Goal: Task Accomplishment & Management: Use online tool/utility

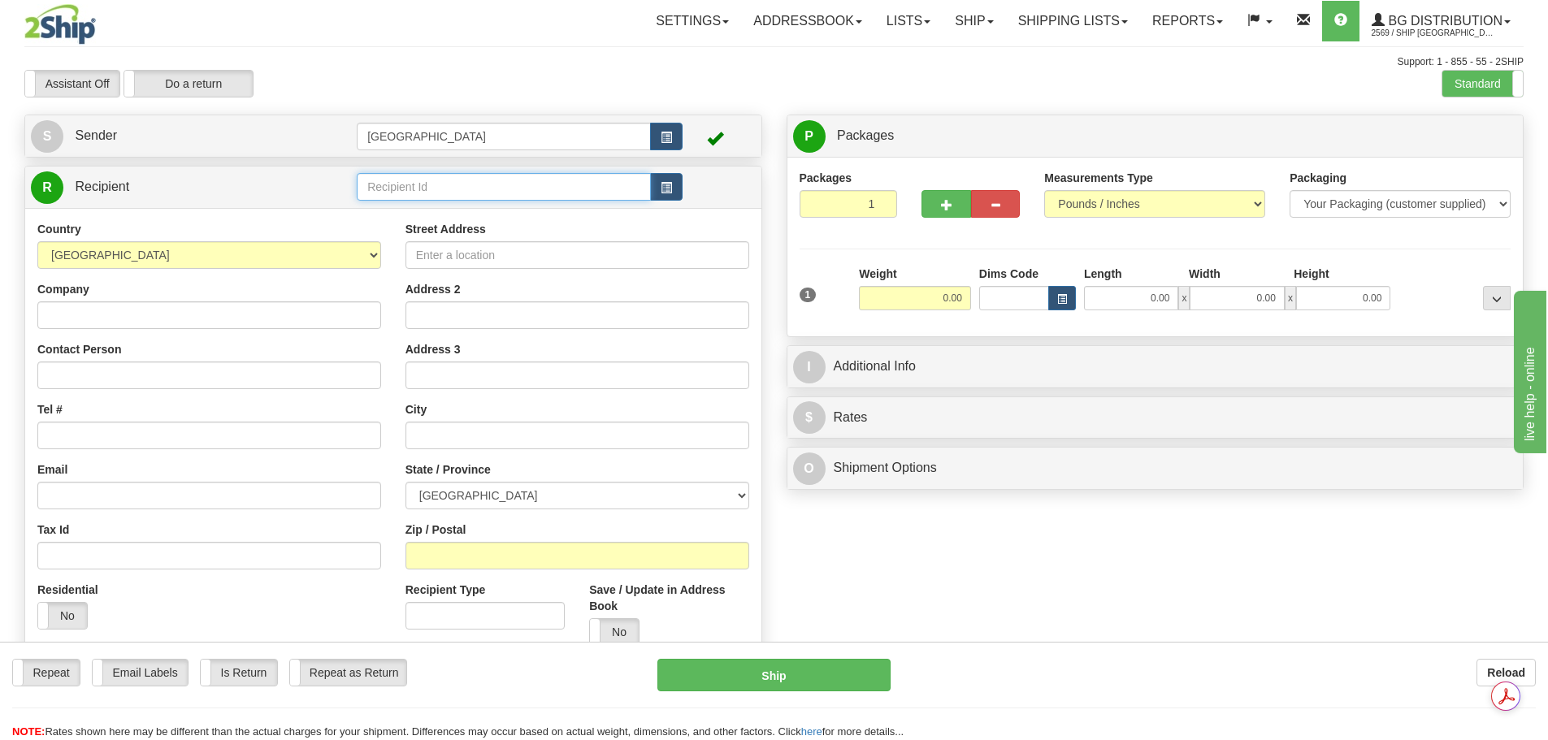
click at [507, 178] on input "text" at bounding box center [504, 187] width 294 height 28
click at [522, 214] on div "80021" at bounding box center [501, 212] width 279 height 18
type input "80021"
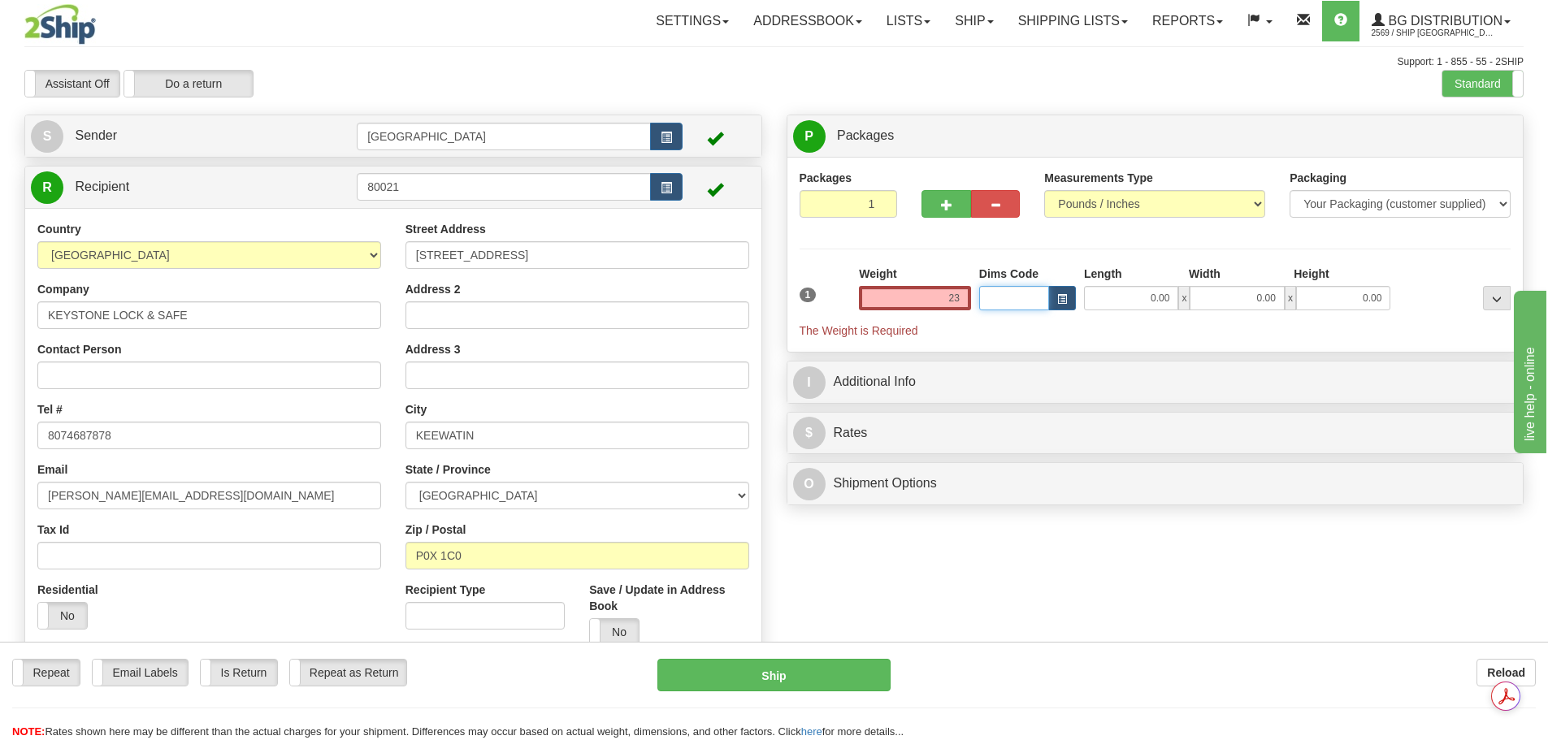
type input "23.00"
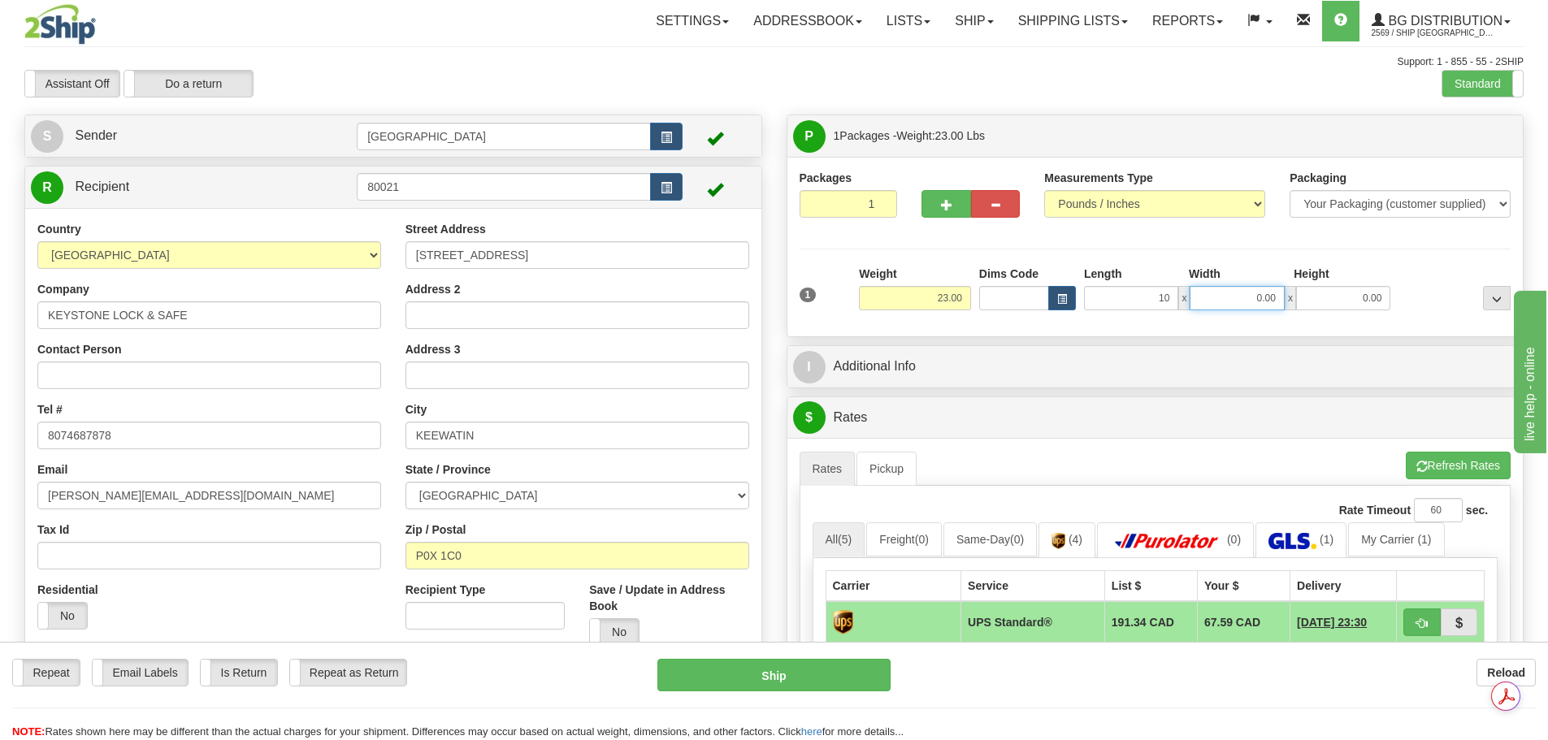
type input "10.00"
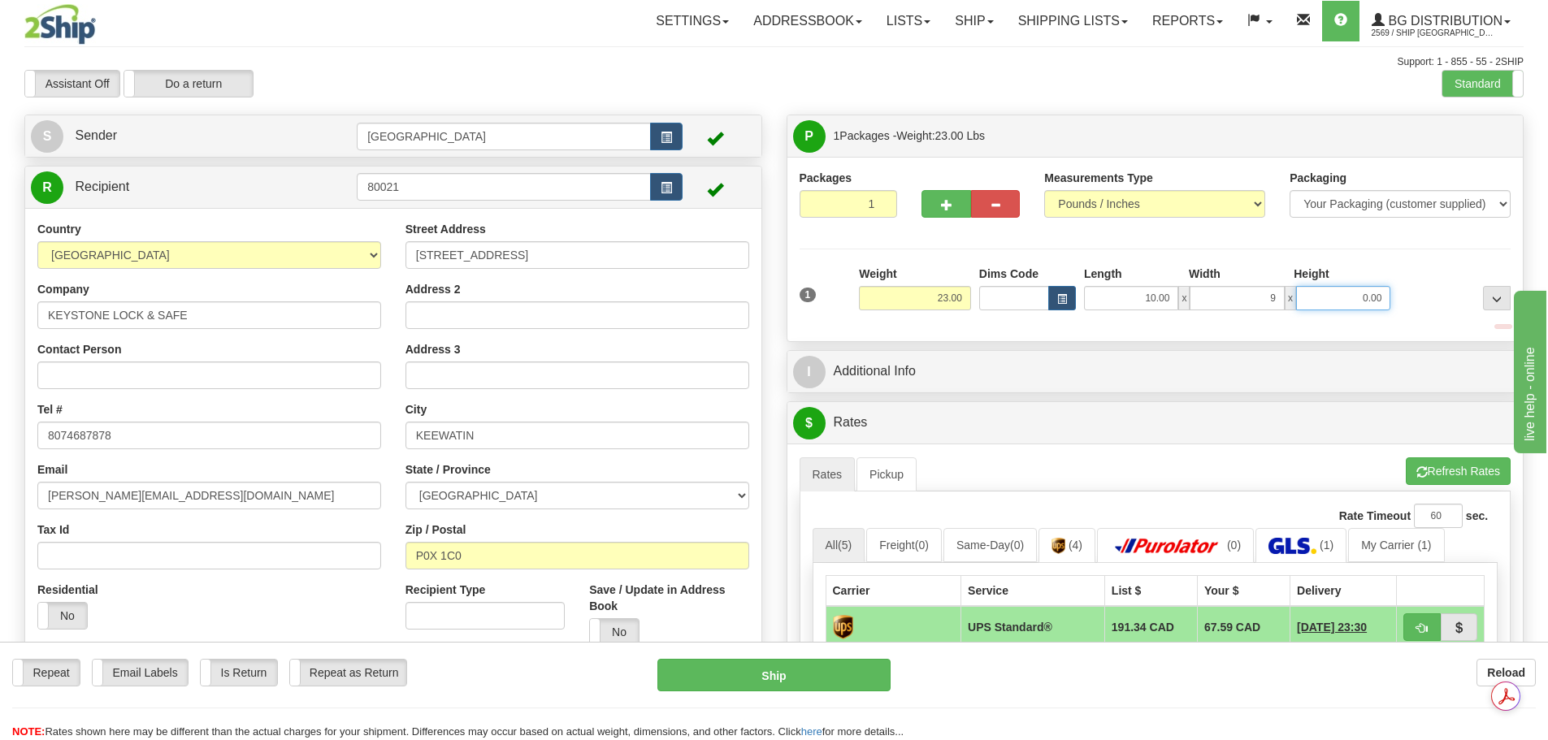
type input "9.00"
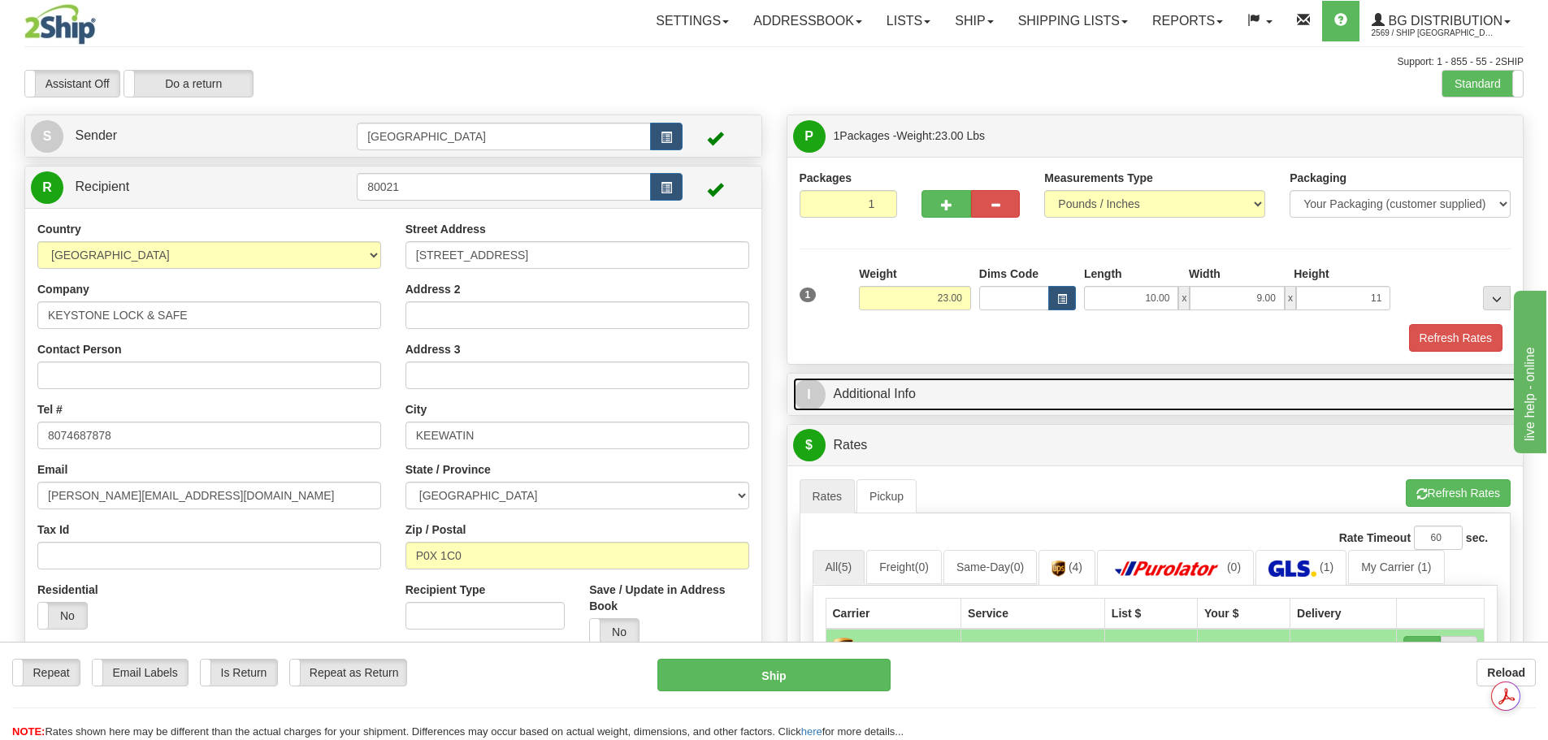
type input "11.00"
click at [934, 397] on link "I Additional Info" at bounding box center [1155, 394] width 725 height 33
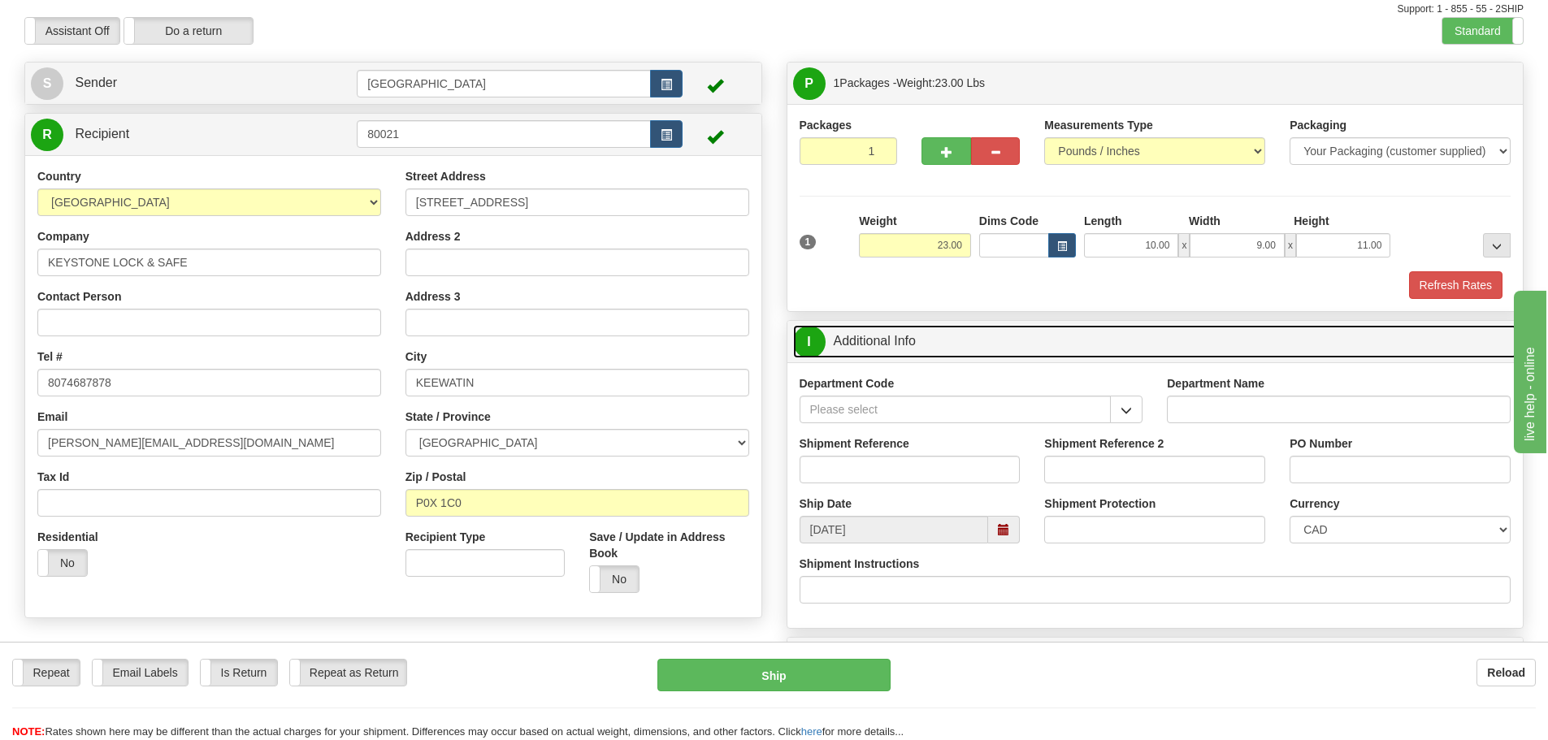
scroll to position [81, 0]
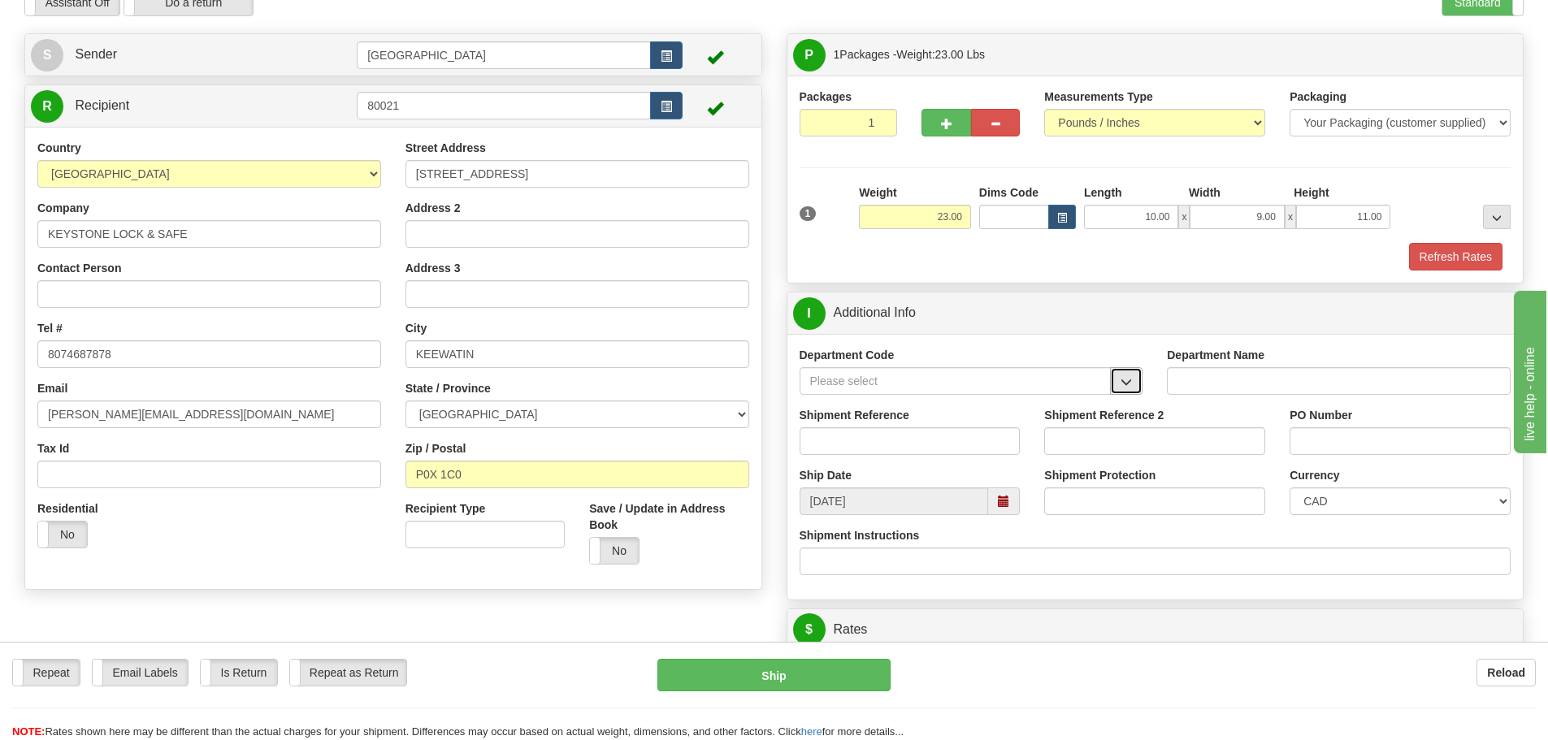
click at [1138, 388] on button "button" at bounding box center [1126, 381] width 33 height 28
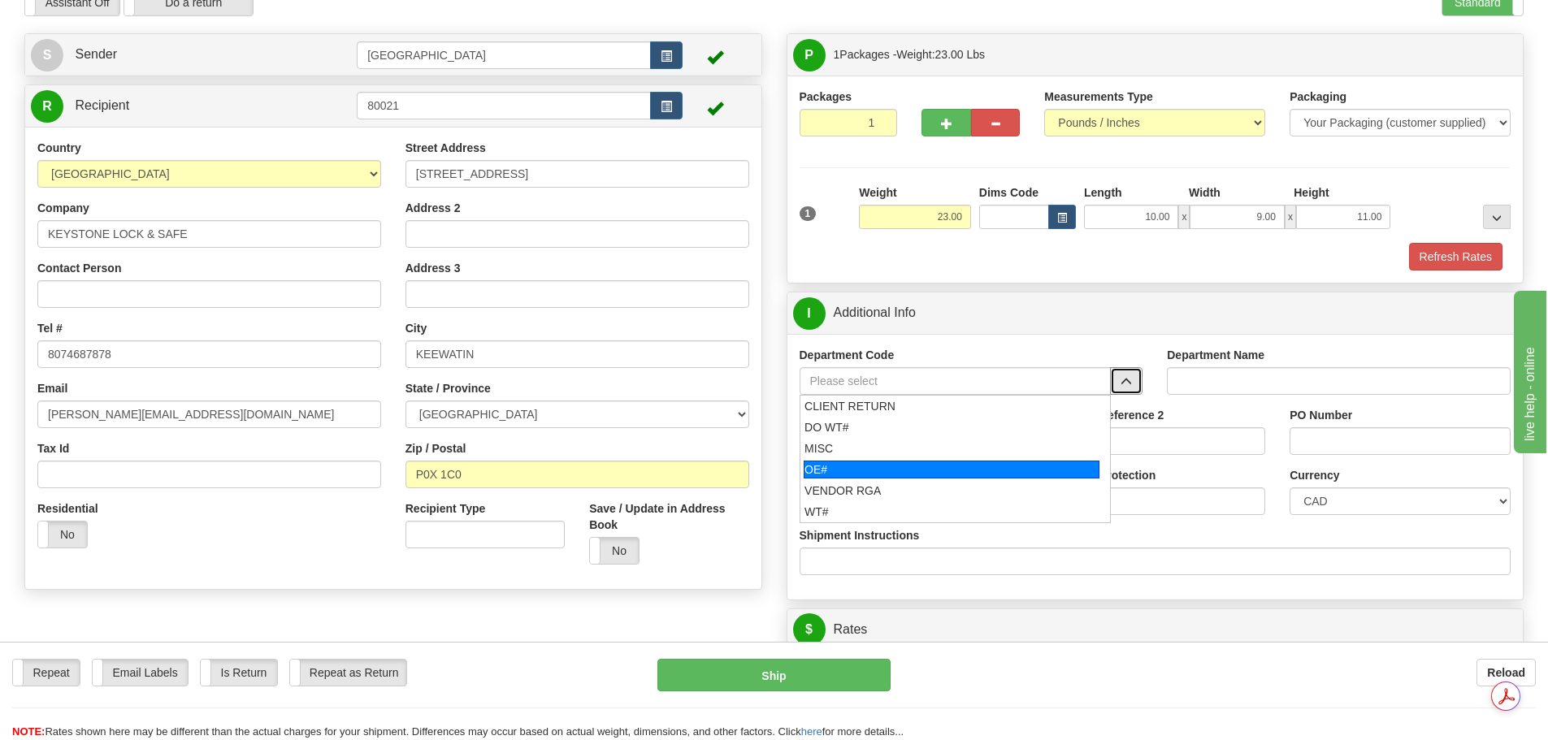
click at [1041, 469] on div "OE#" at bounding box center [952, 470] width 296 height 18
type input "OE#"
type input "ORDERS"
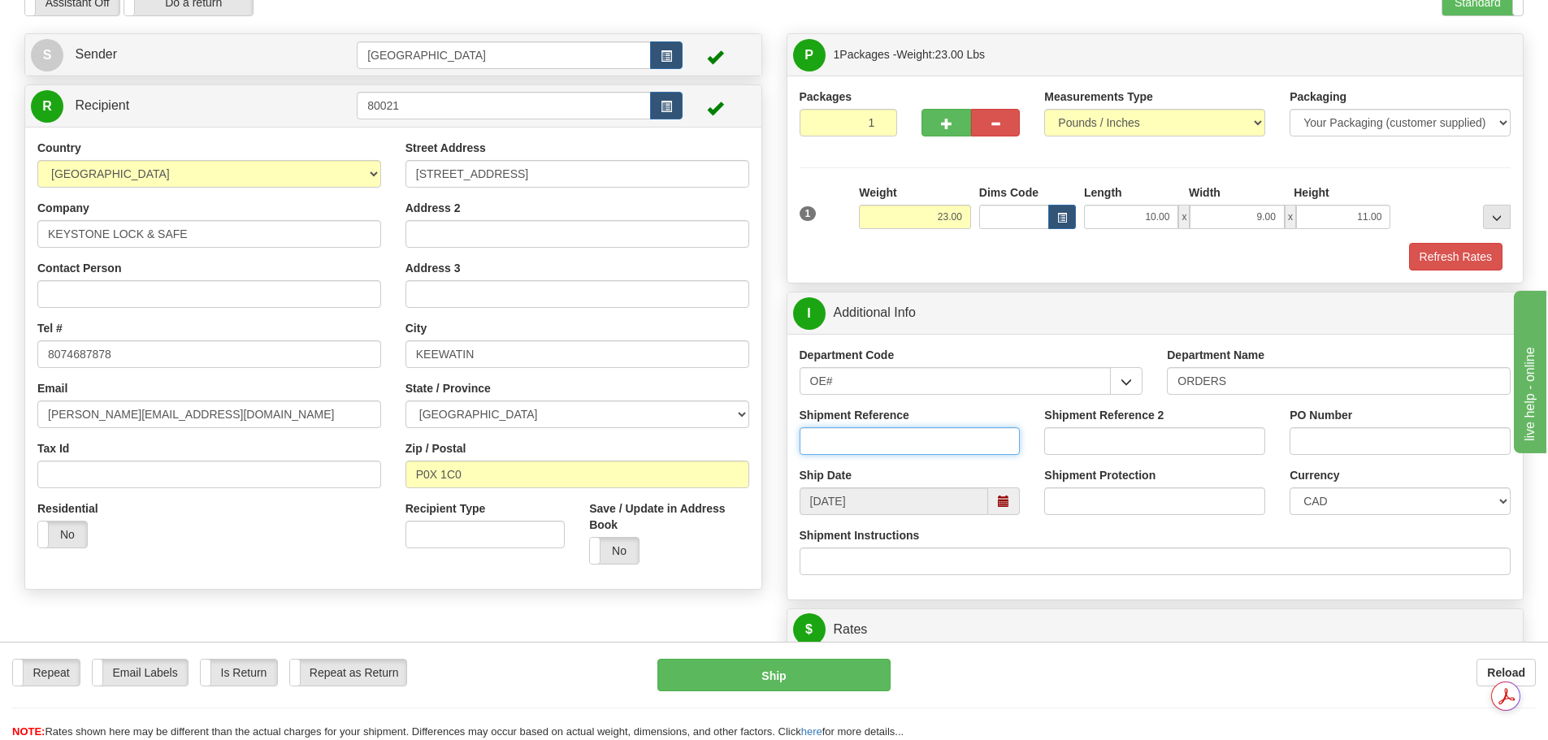
click at [945, 436] on input "Shipment Reference" at bounding box center [910, 441] width 221 height 28
type input "90040361-00"
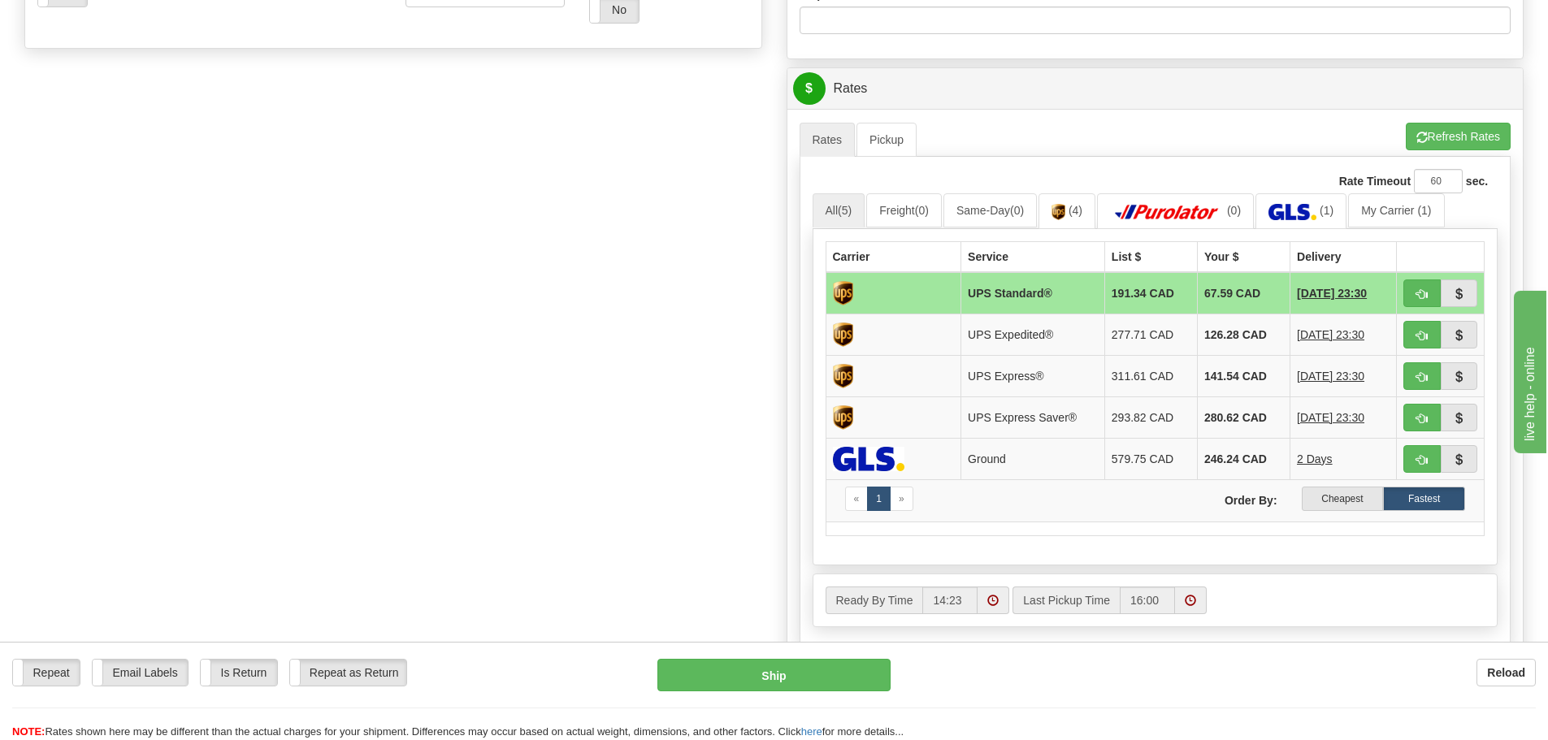
scroll to position [650, 0]
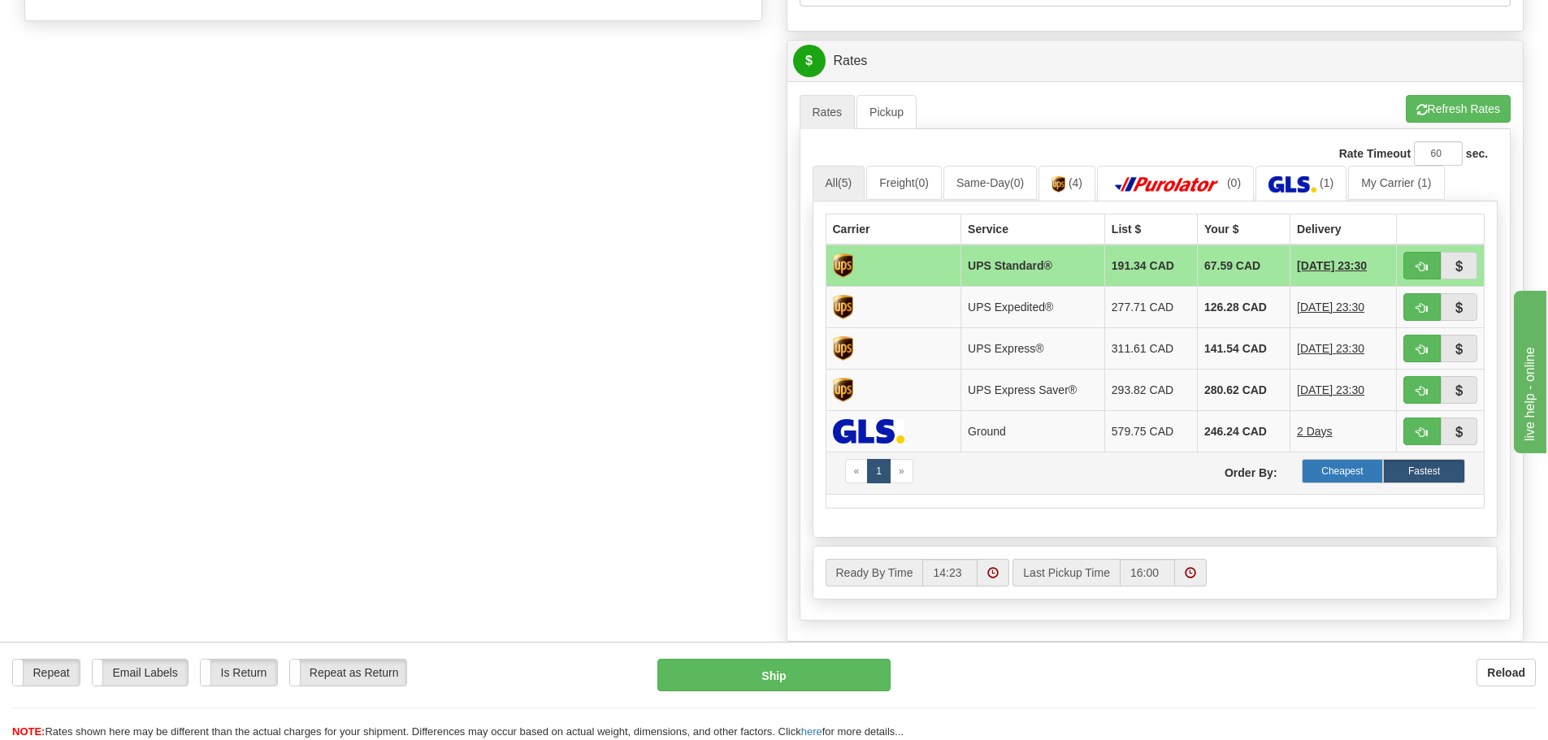
type input "reg [DATE]"
click at [1337, 468] on label "Cheapest" at bounding box center [1343, 471] width 82 height 24
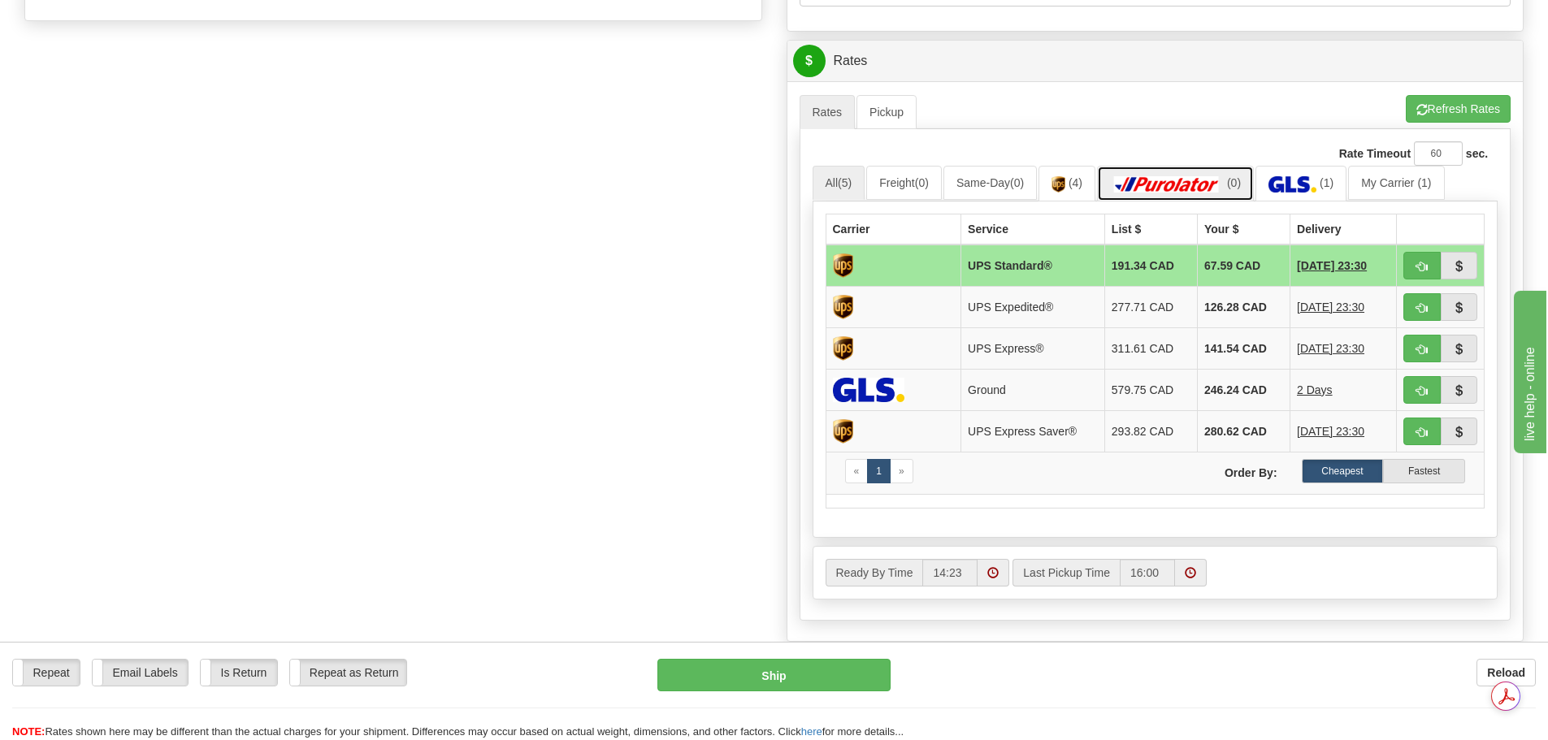
click at [1224, 180] on img at bounding box center [1167, 184] width 114 height 16
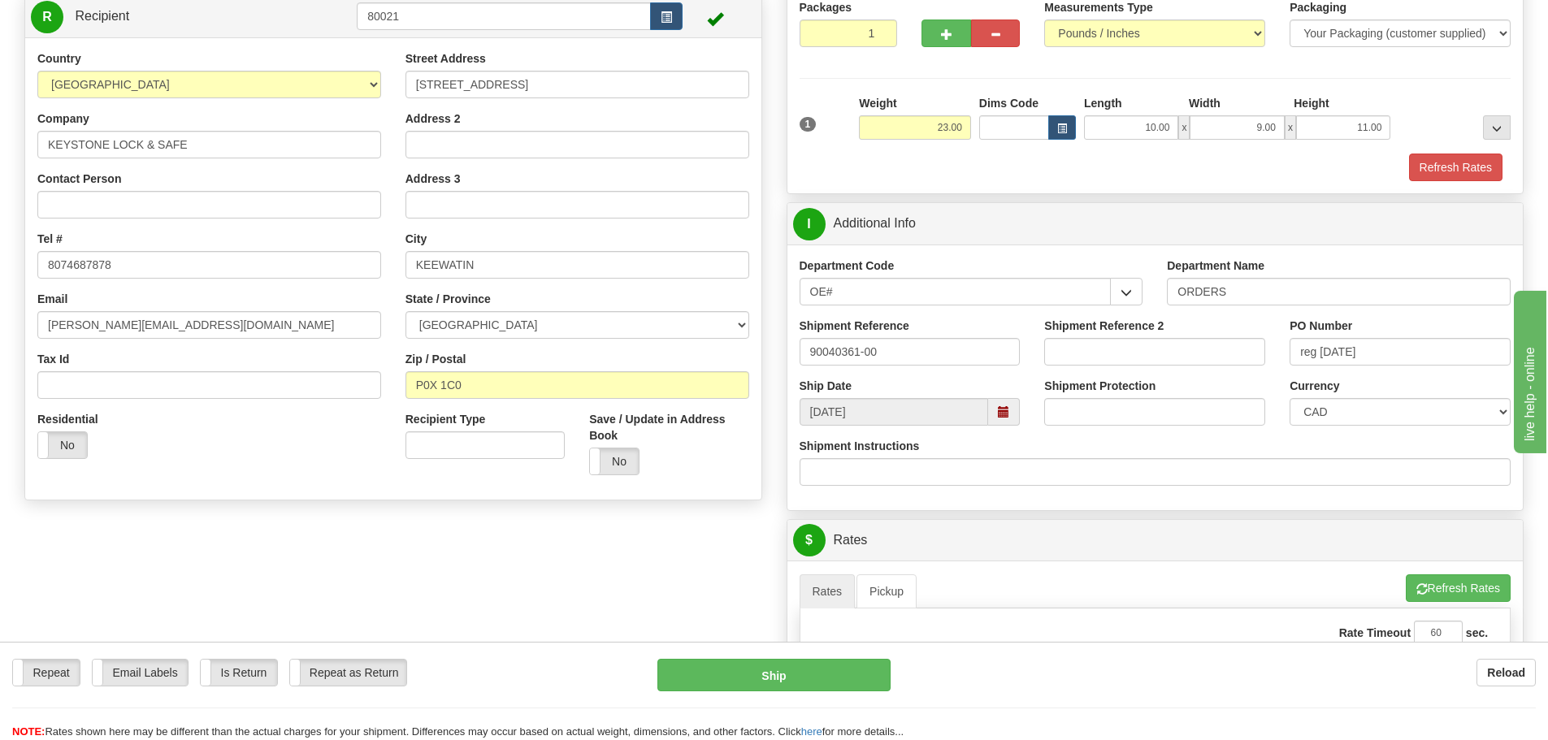
scroll to position [0, 0]
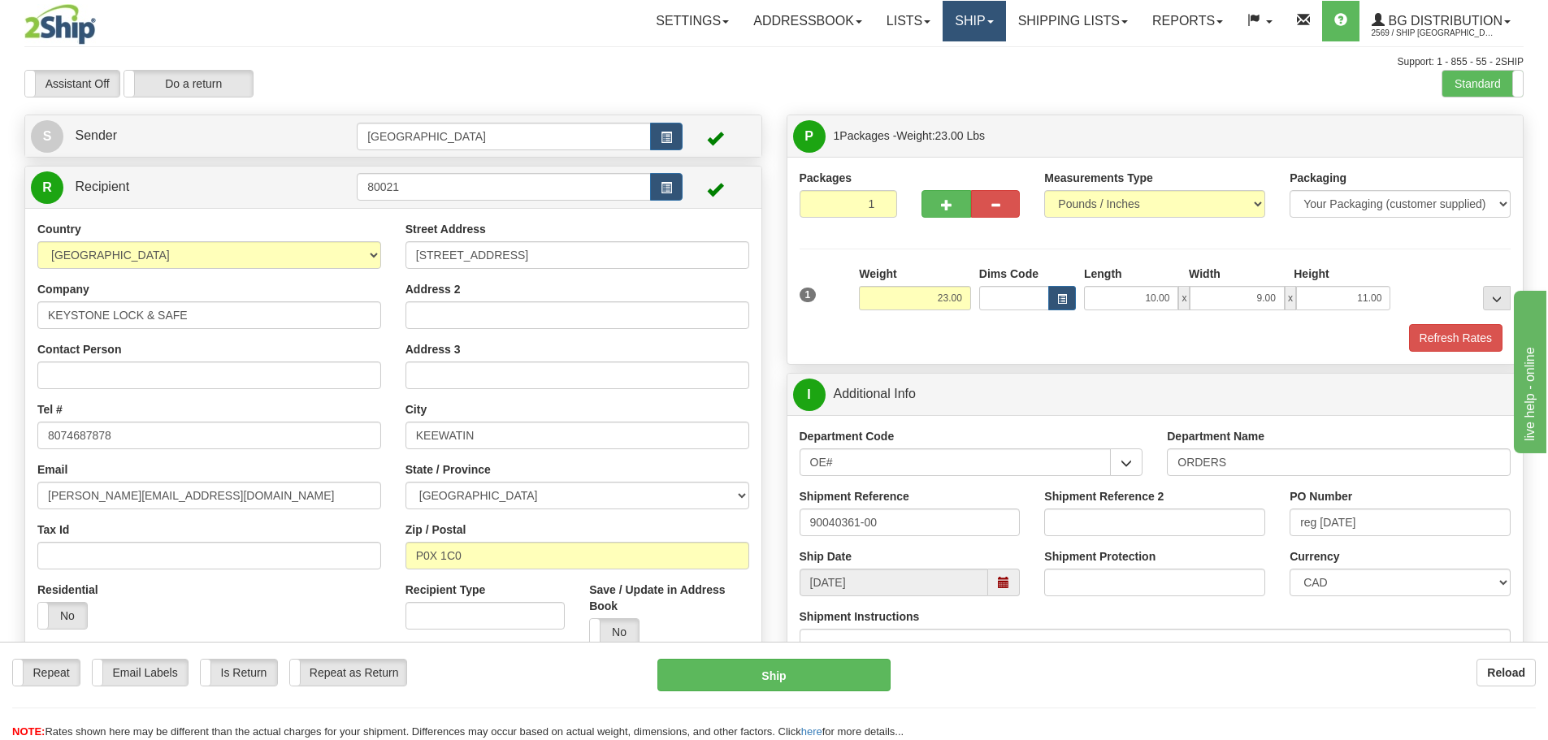
click at [960, 18] on link "Ship" at bounding box center [974, 21] width 63 height 41
click at [952, 61] on link "Ship Screen" at bounding box center [941, 56] width 128 height 21
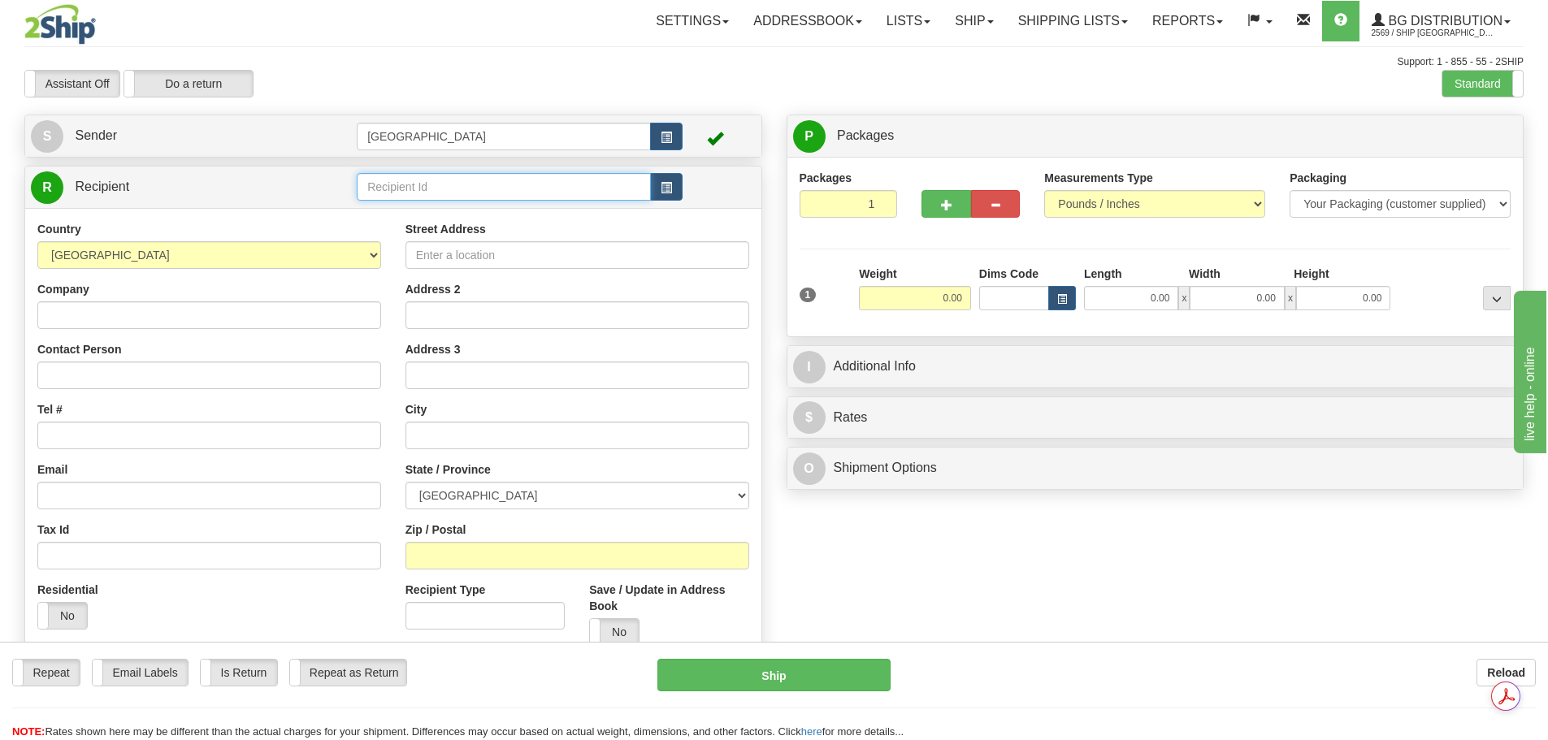
click at [384, 179] on input "text" at bounding box center [504, 187] width 294 height 28
click at [410, 207] on div "80021" at bounding box center [501, 212] width 279 height 18
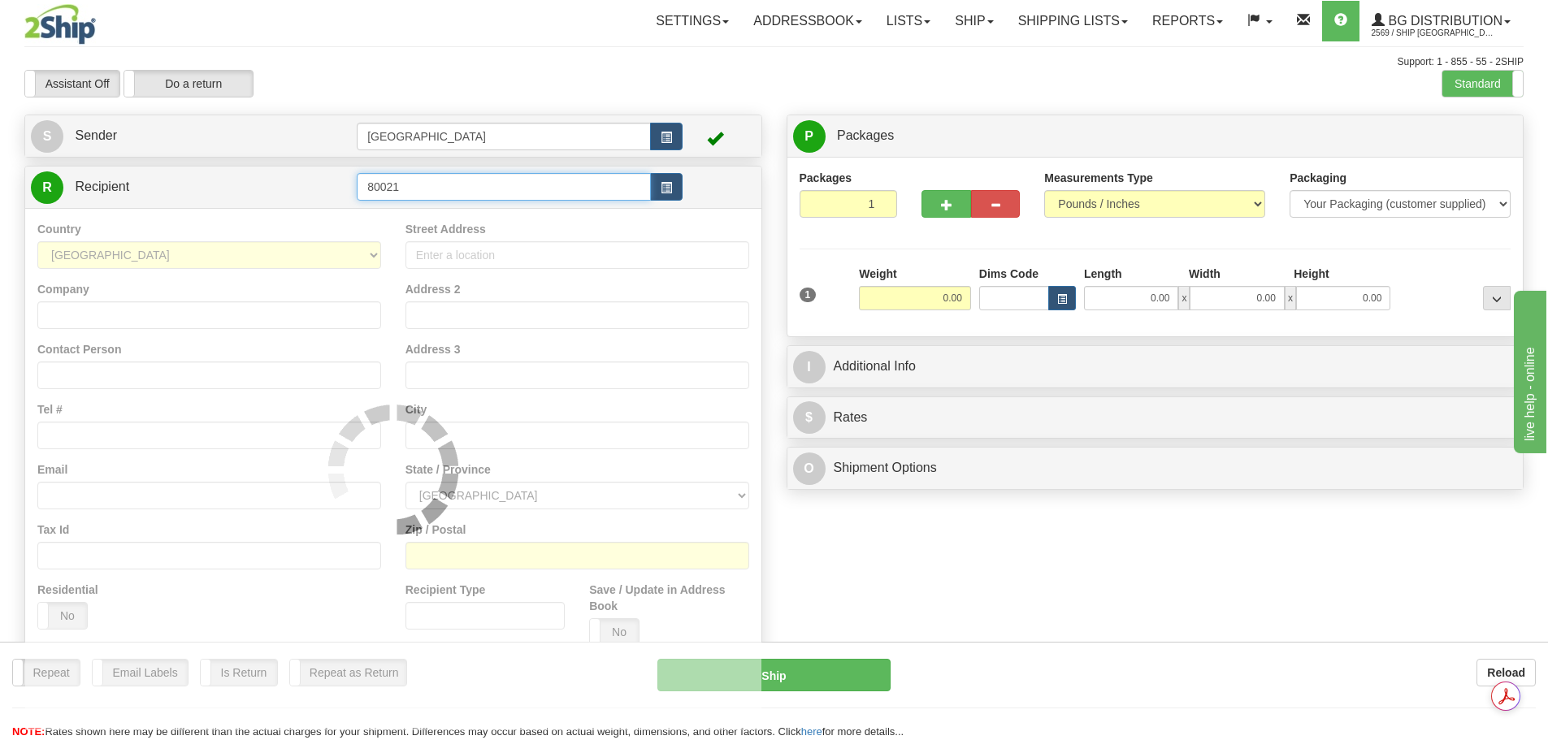
type input "80021"
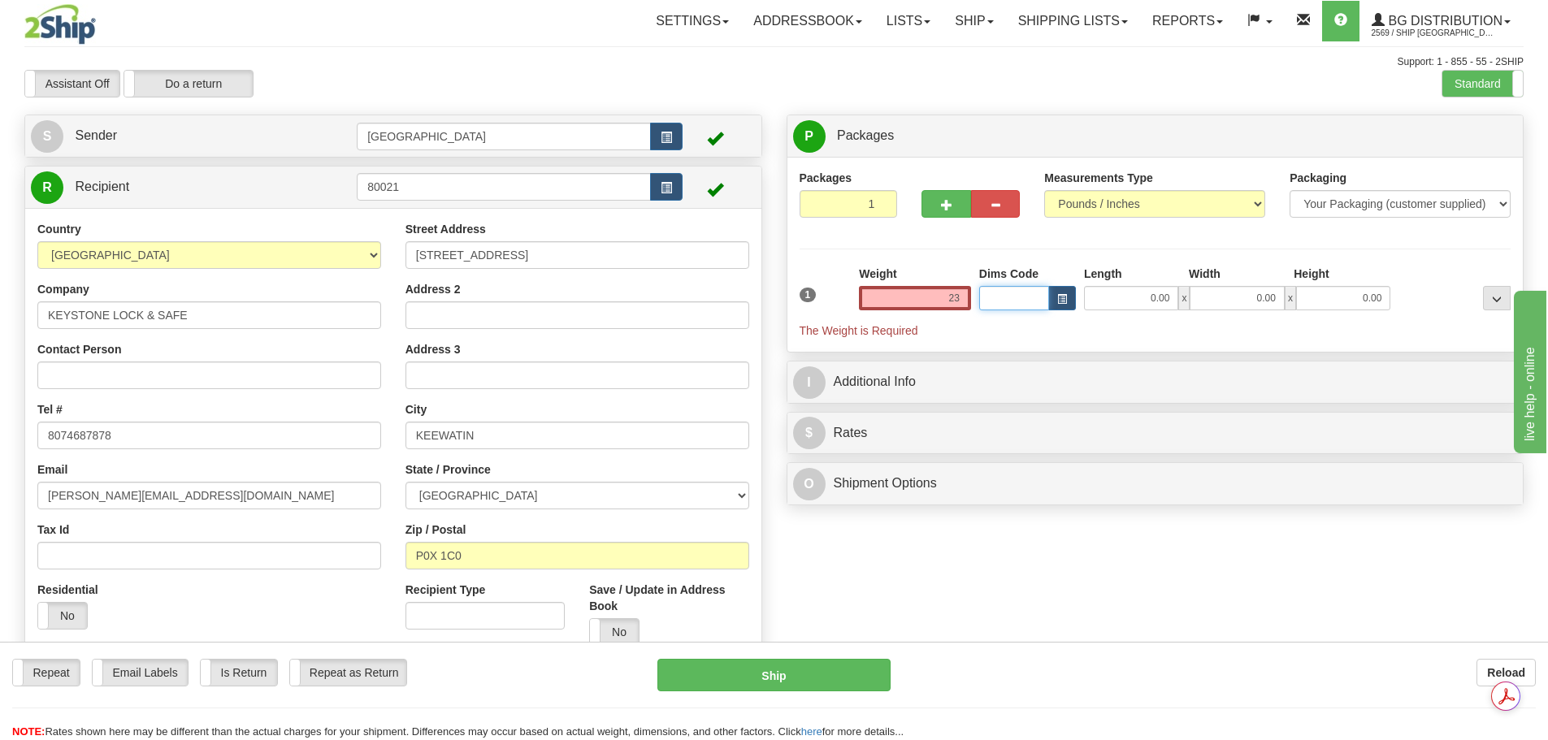
type input "23.00"
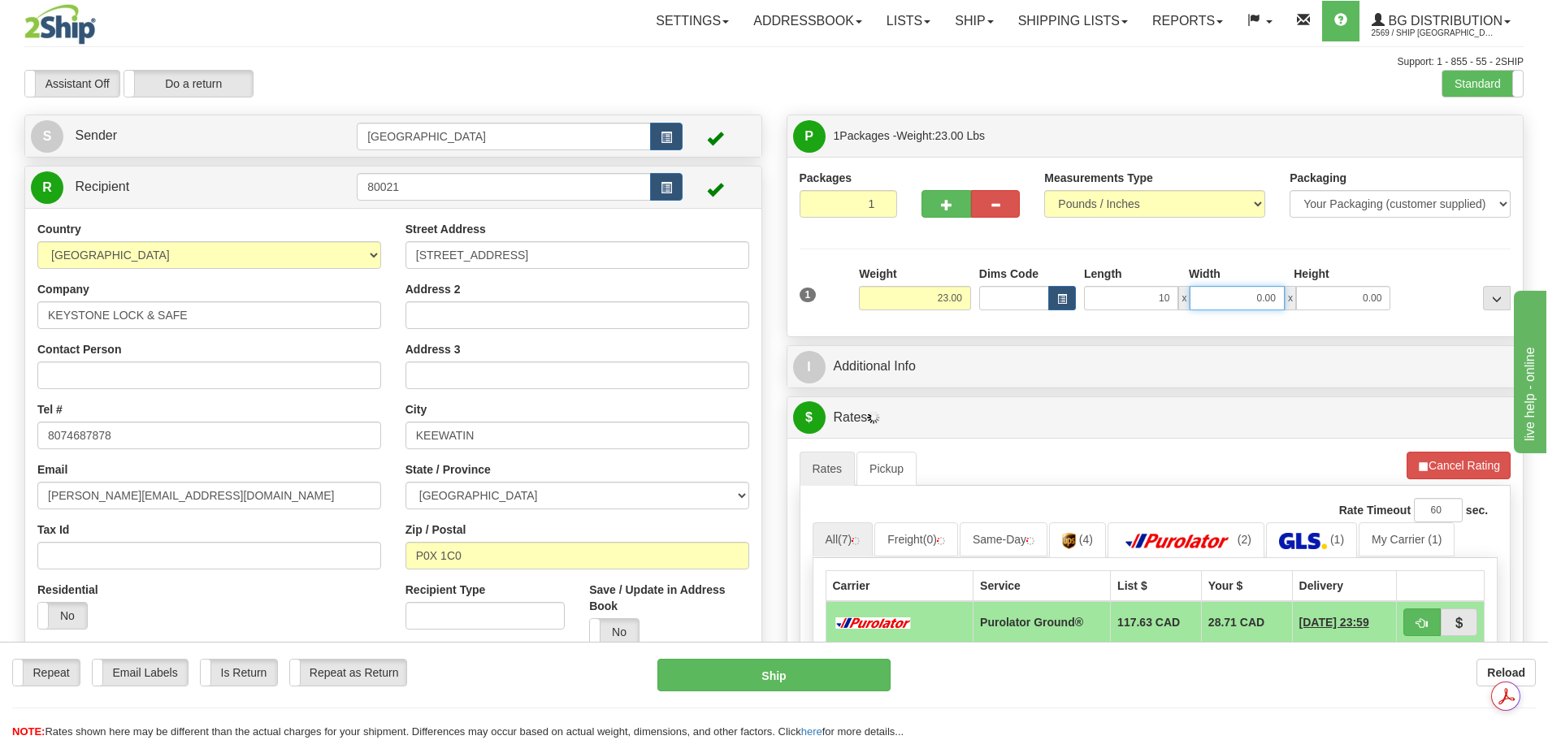
type input "10.00"
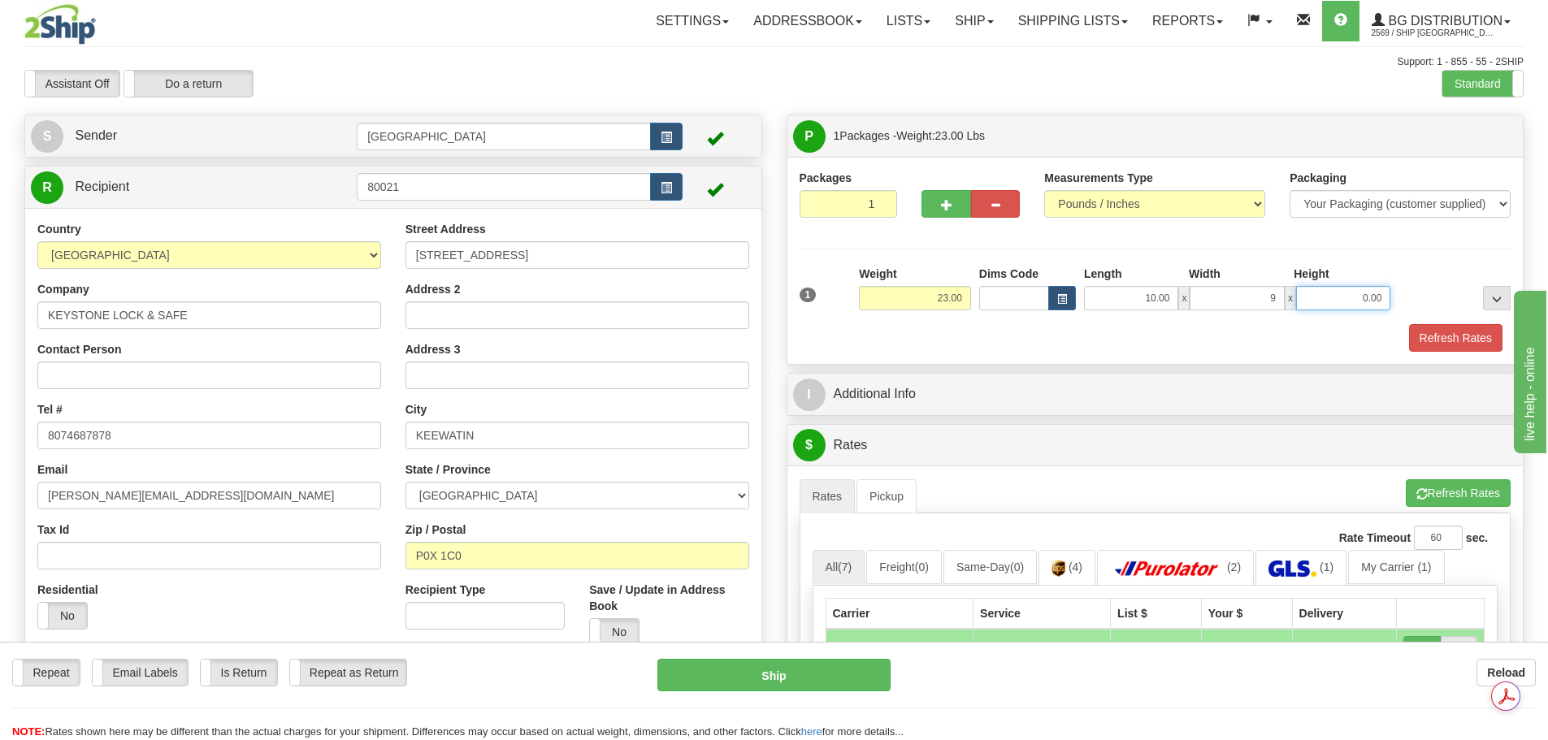
type input "9.00"
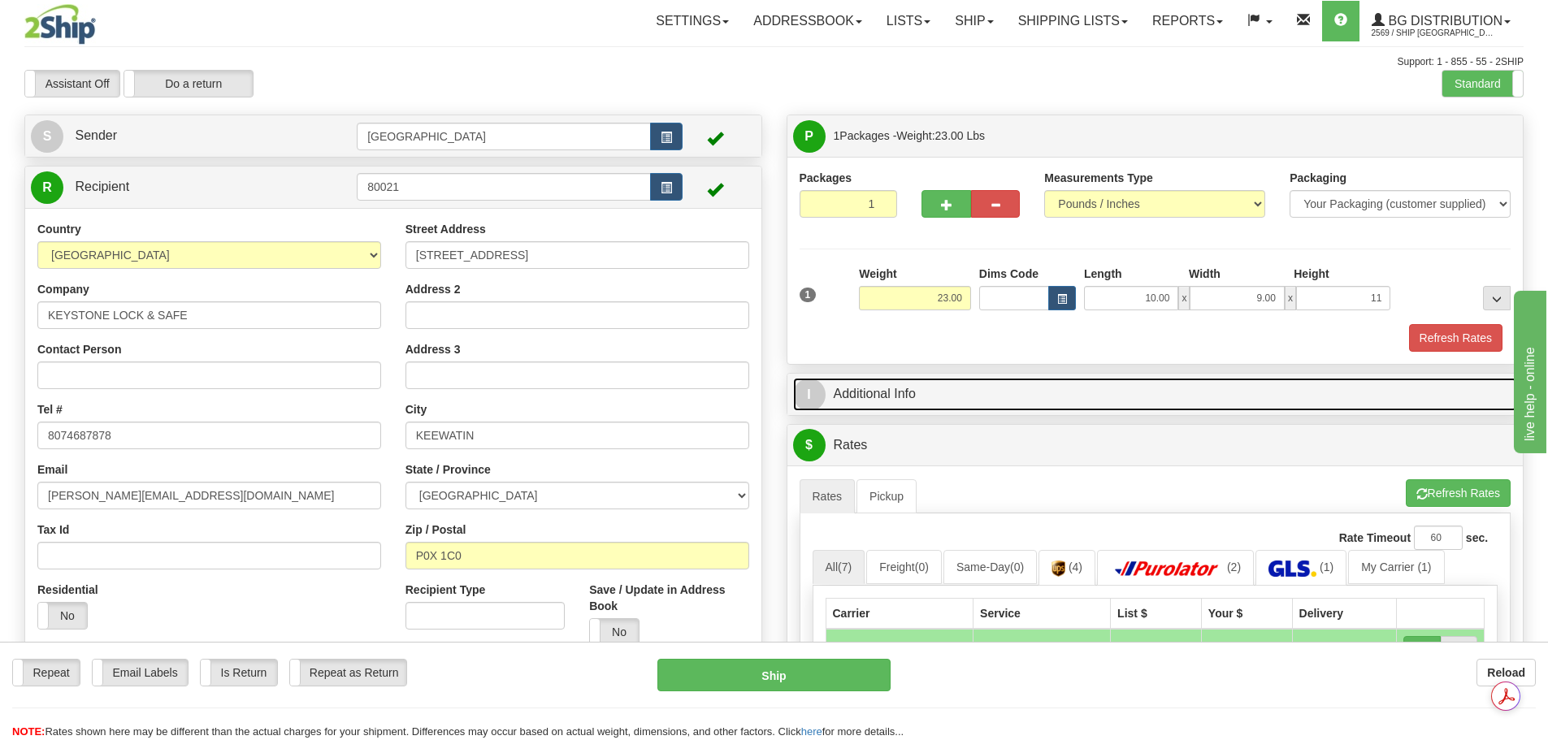
type input "11.00"
click at [934, 397] on link "I Additional Info" at bounding box center [1155, 394] width 725 height 33
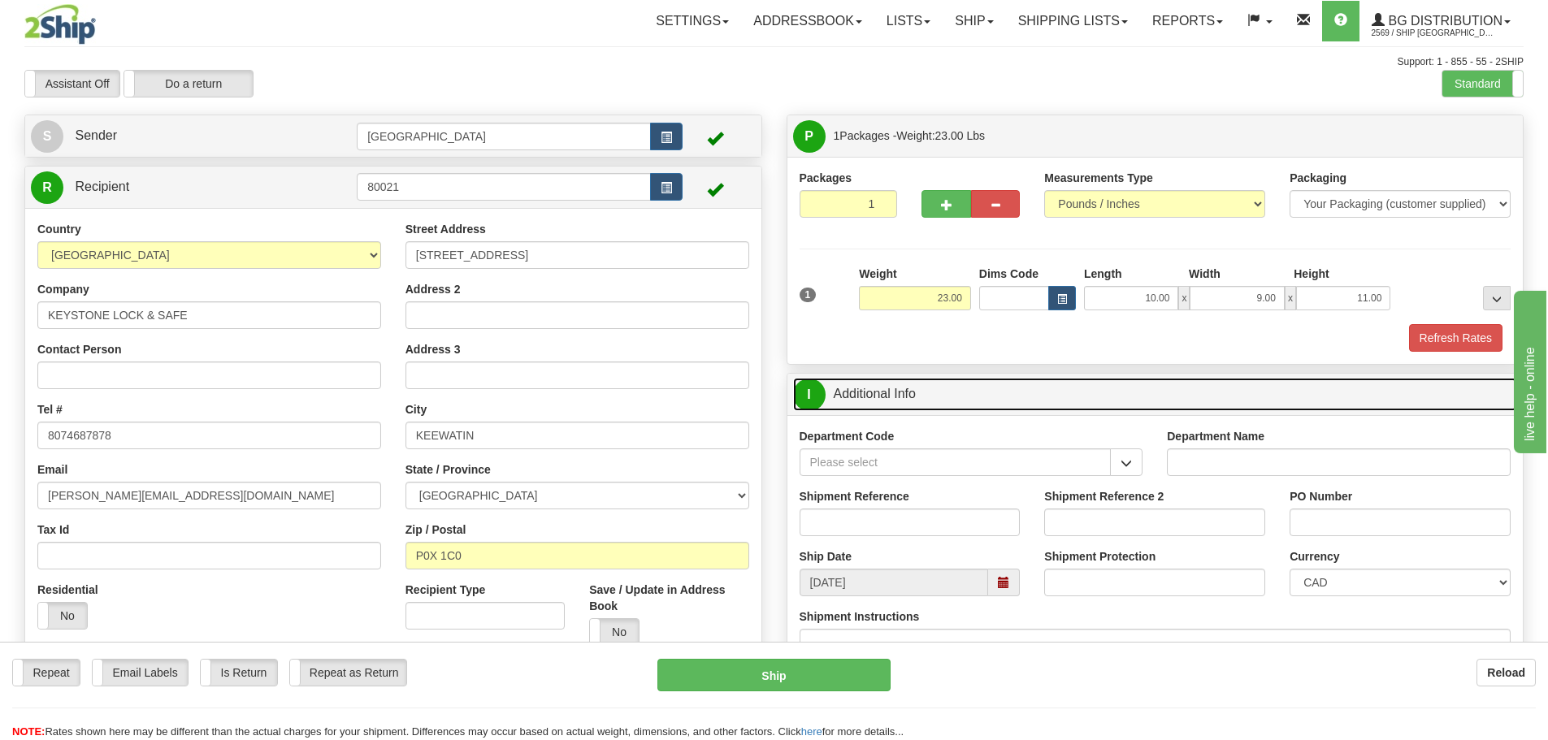
scroll to position [81, 0]
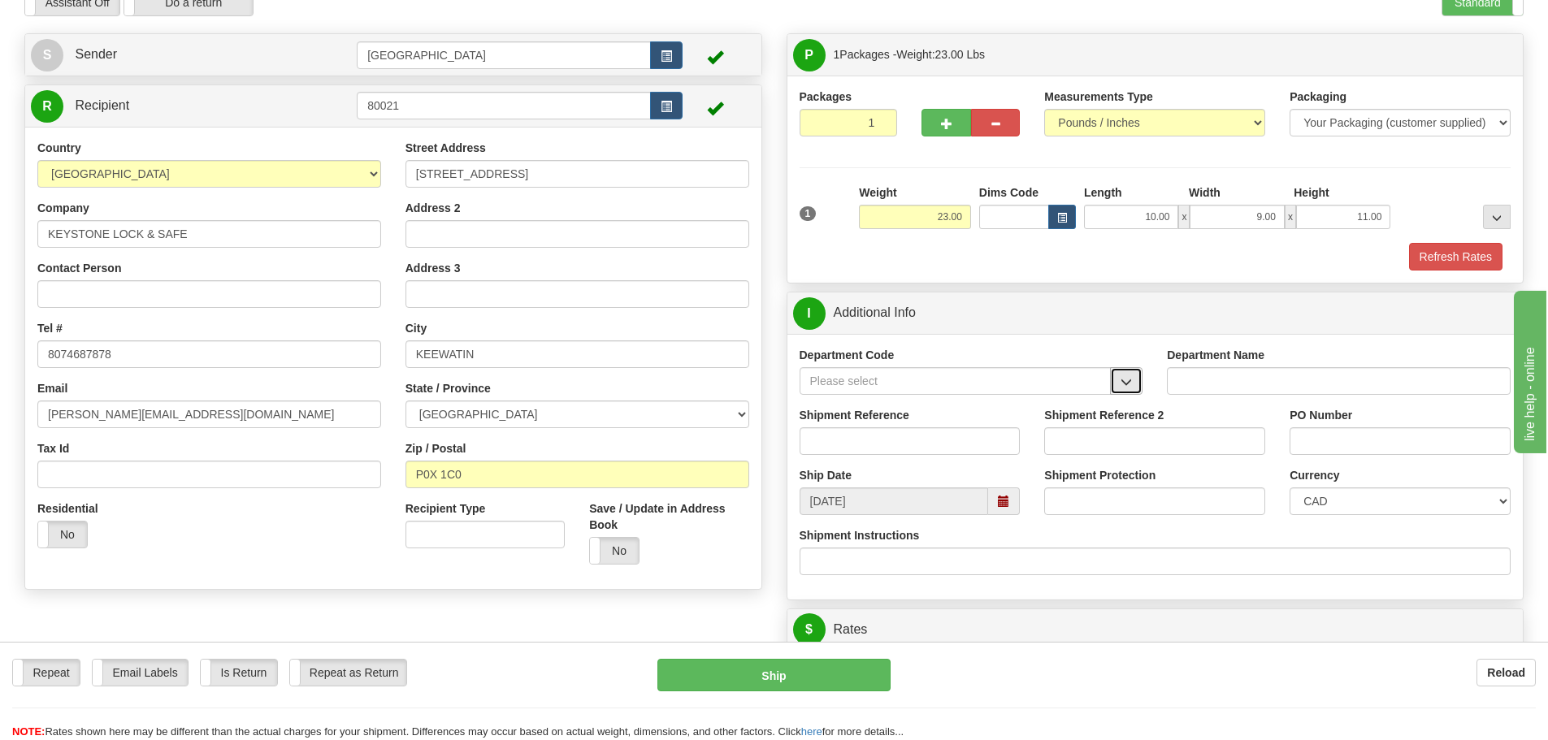
click at [1123, 378] on span "button" at bounding box center [1125, 382] width 11 height 11
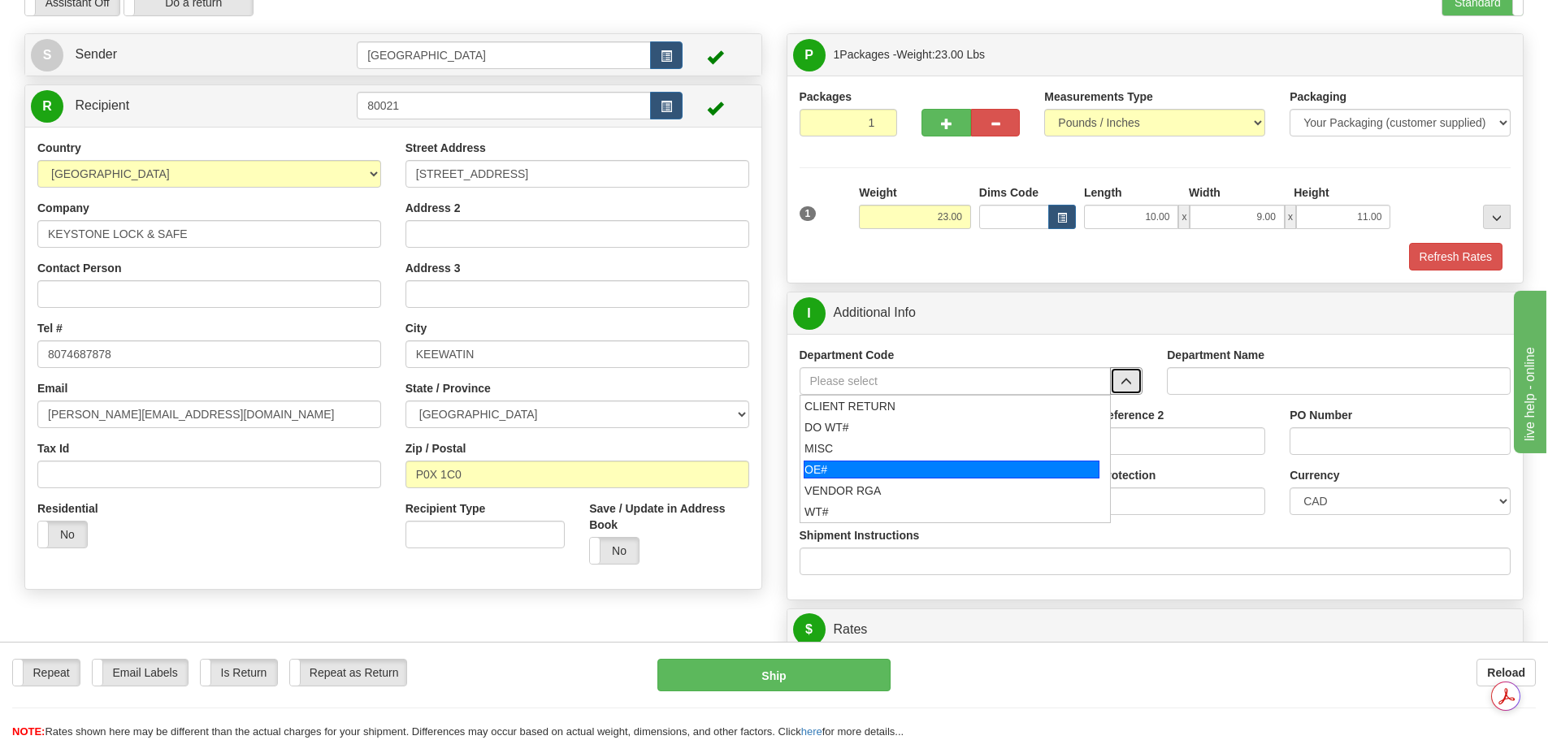
click at [1002, 478] on div "OE#" at bounding box center [952, 470] width 296 height 18
type input "OE#"
type input "ORDERS"
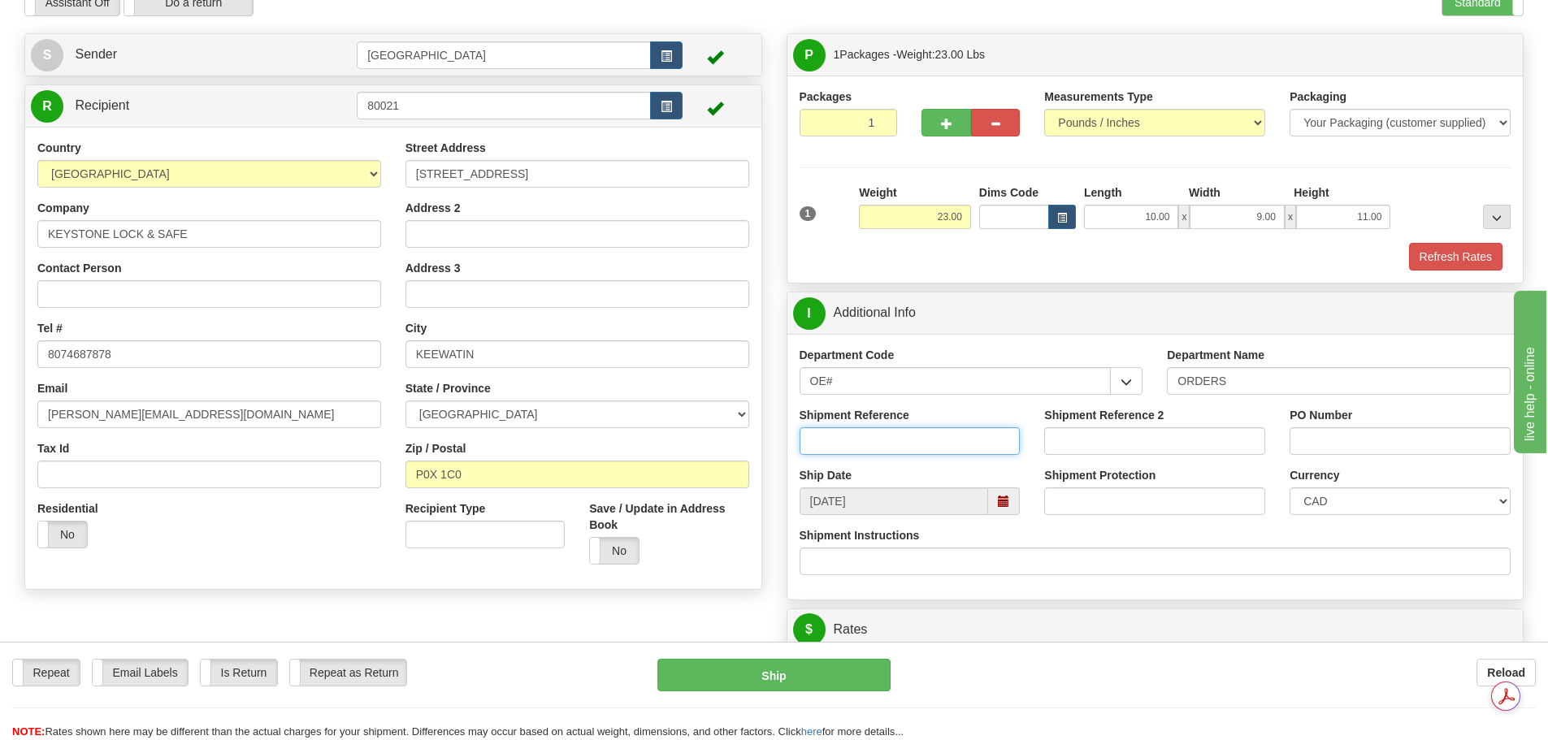
click at [956, 434] on input "Shipment Reference" at bounding box center [910, 441] width 221 height 28
type input "9"
type input "90040361-00"
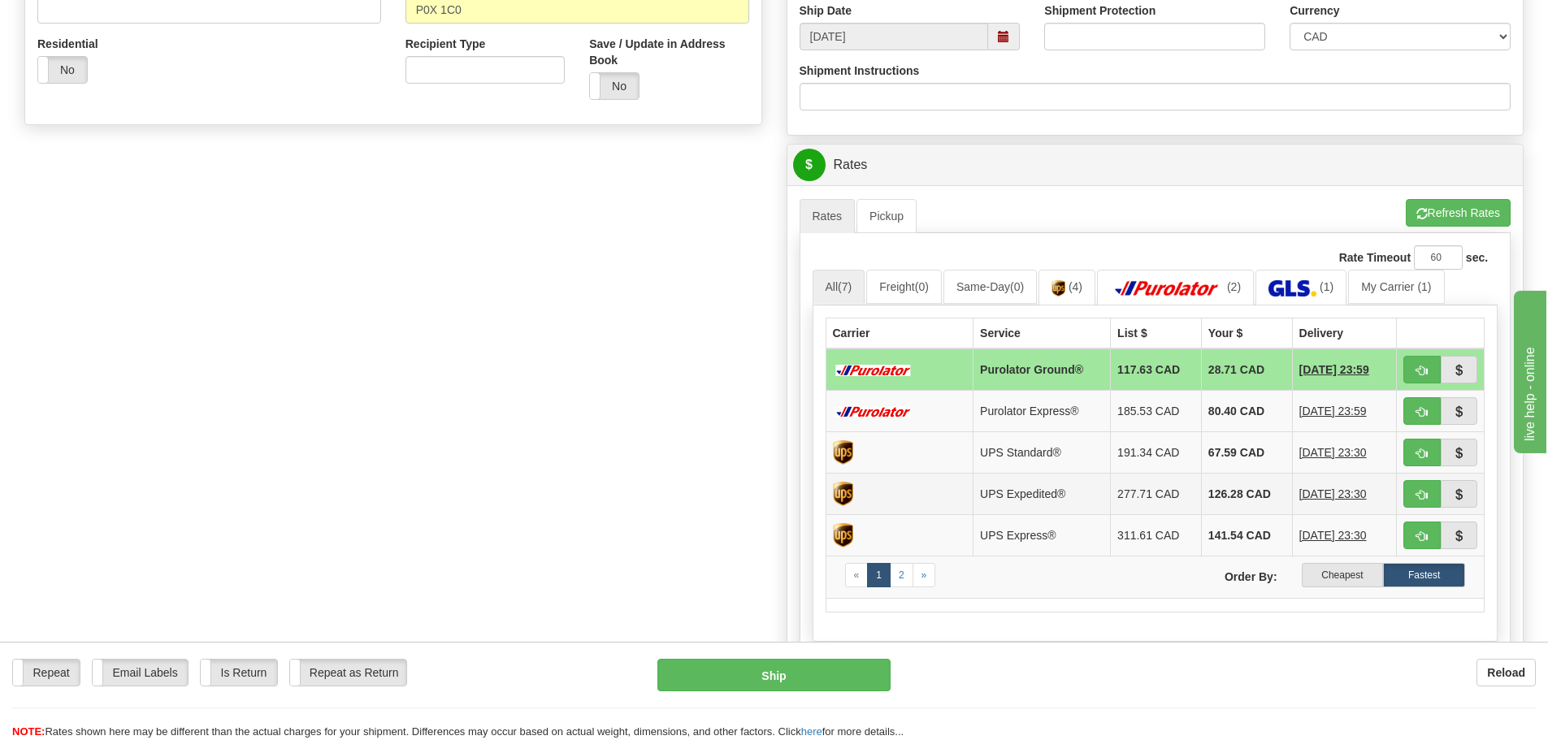
scroll to position [569, 0]
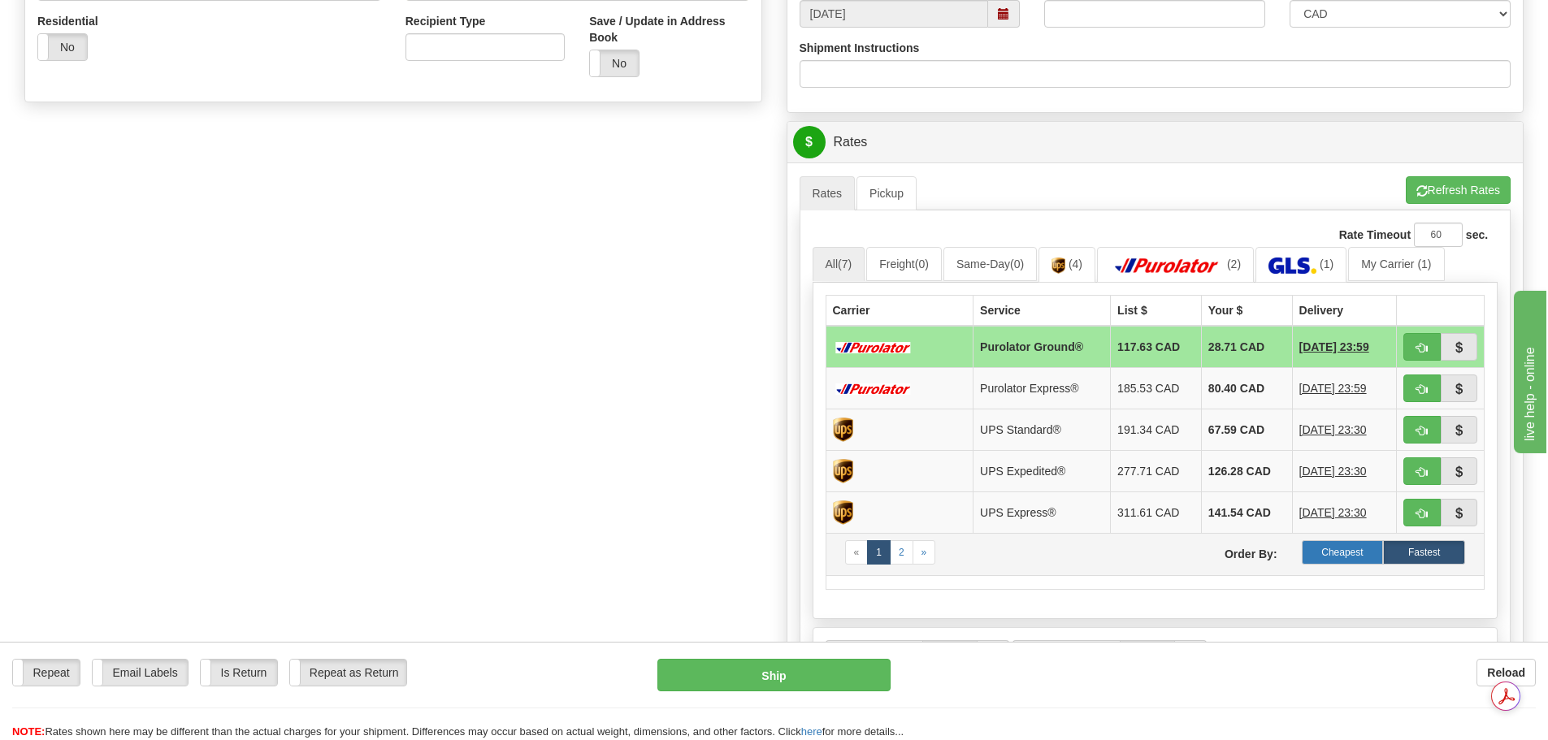
type input "reg [DATE]"
click at [1337, 553] on label "Cheapest" at bounding box center [1343, 552] width 82 height 24
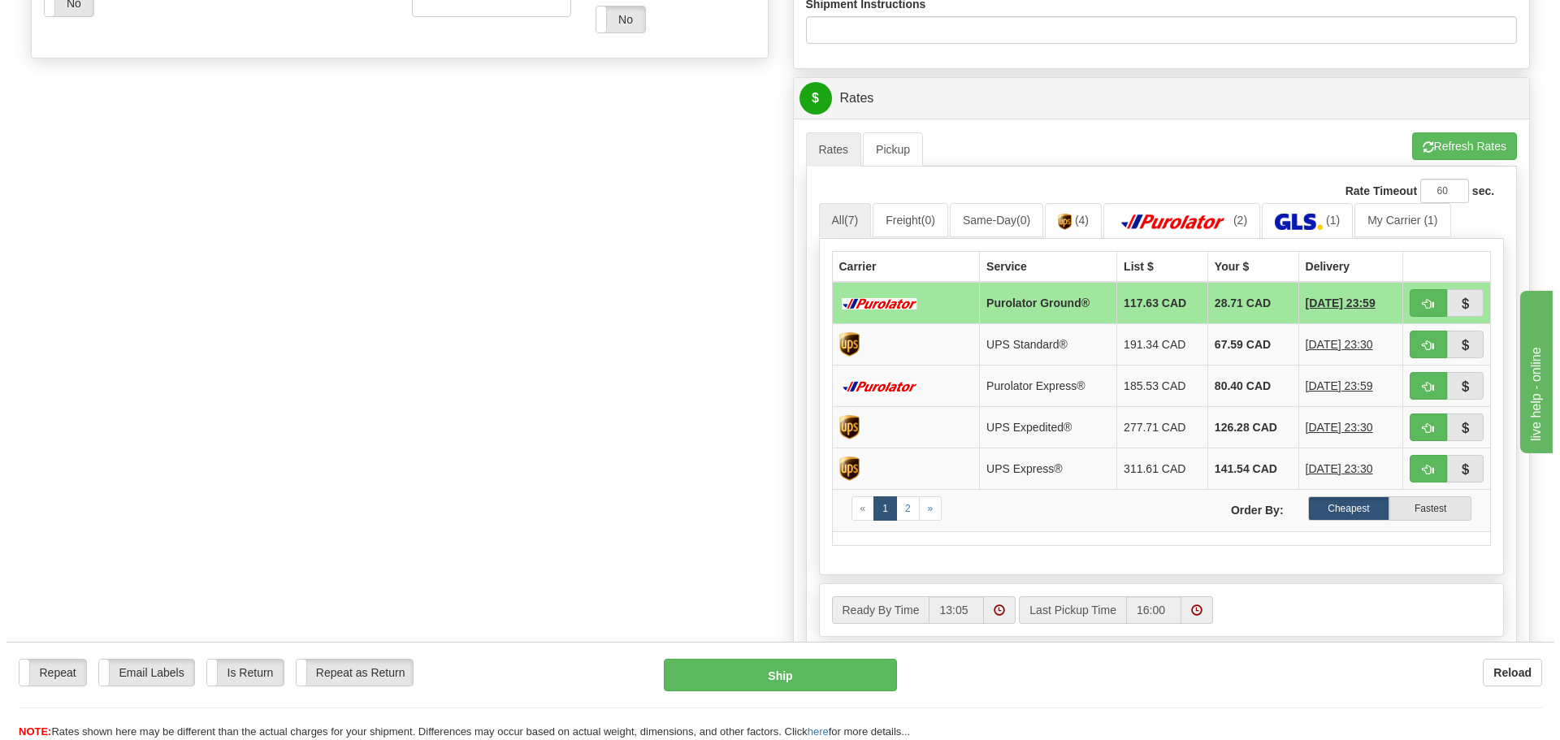
scroll to position [650, 0]
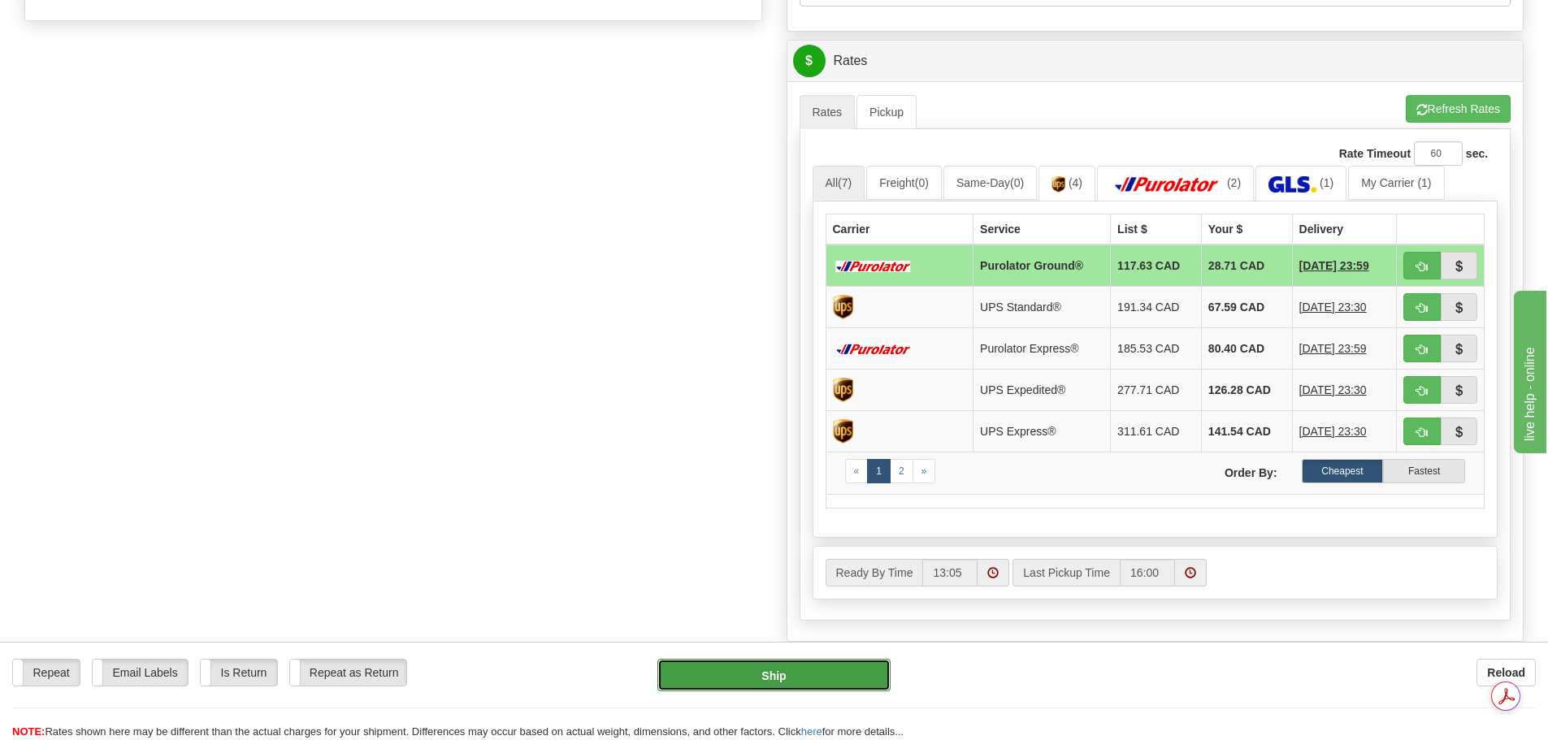
click at [766, 680] on button "Ship" at bounding box center [773, 675] width 233 height 33
type input "260"
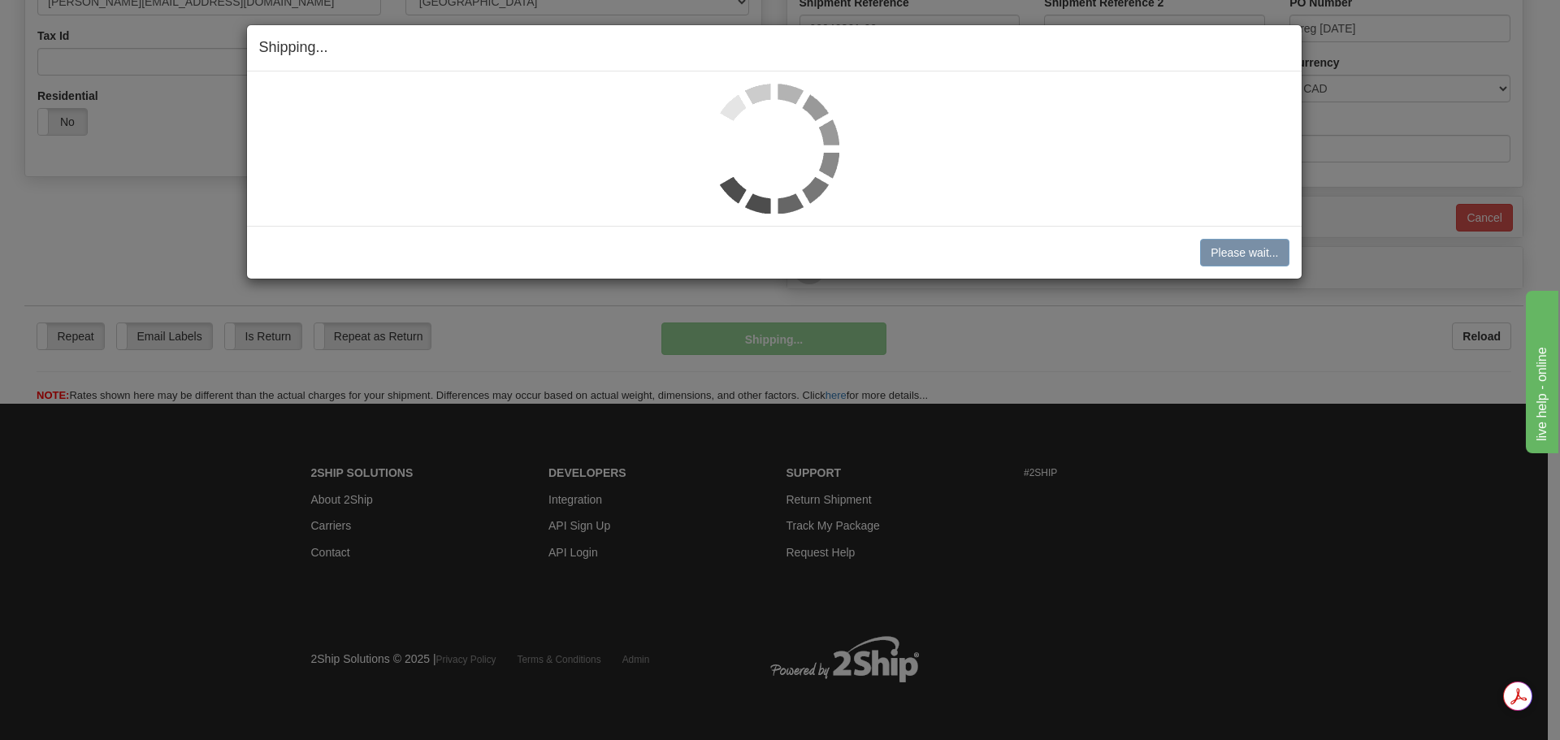
scroll to position [495, 0]
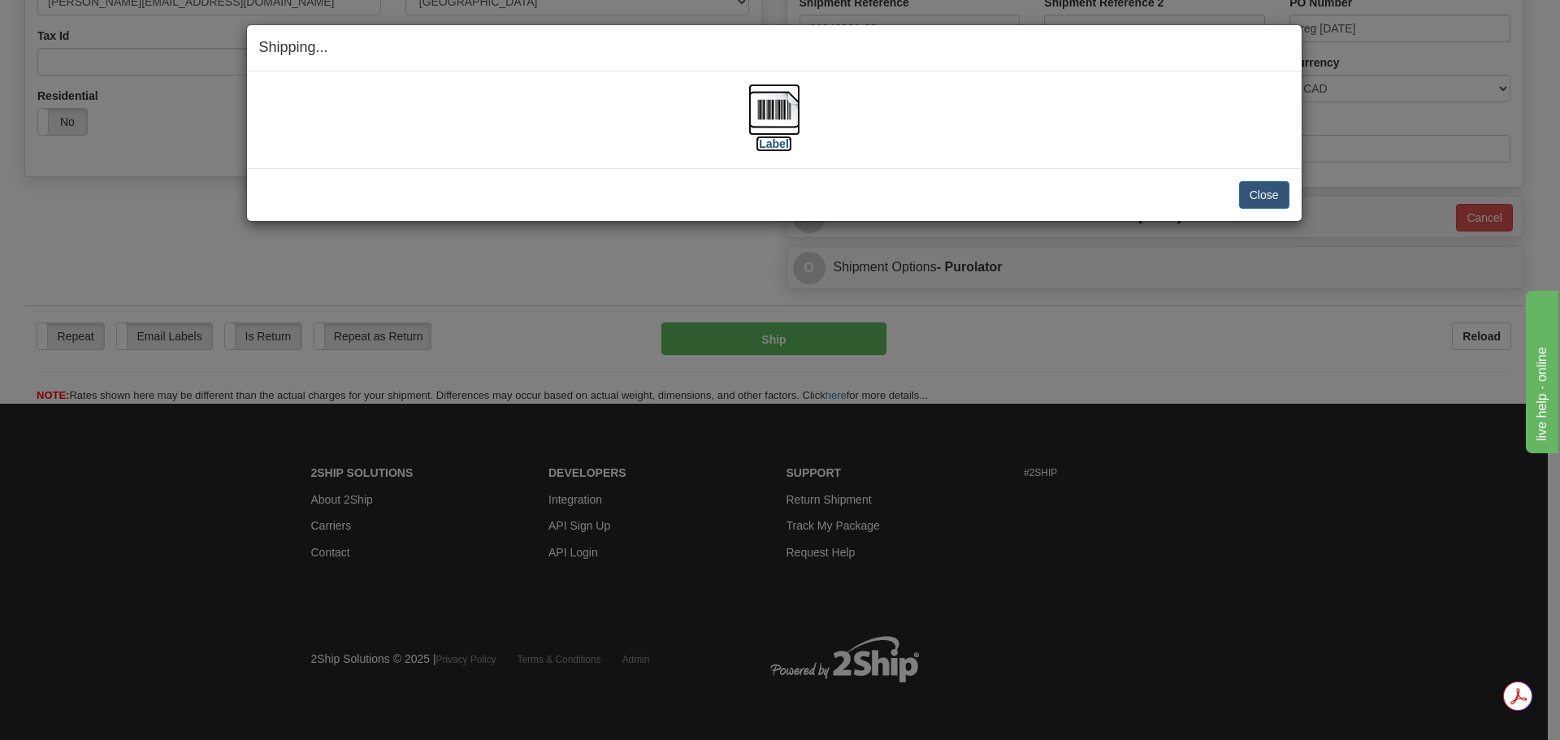
click at [769, 106] on img at bounding box center [774, 110] width 52 height 52
